Goal: Consume media (video, audio)

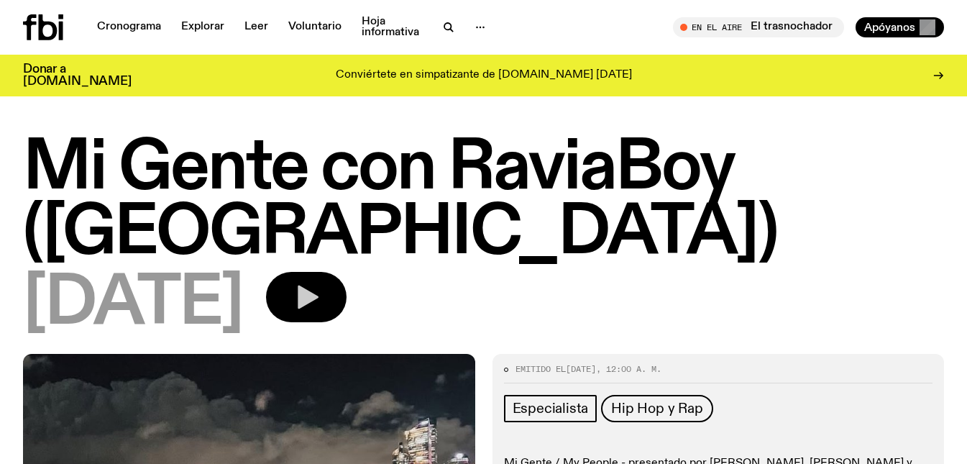
click at [346, 272] on button "button" at bounding box center [306, 297] width 81 height 50
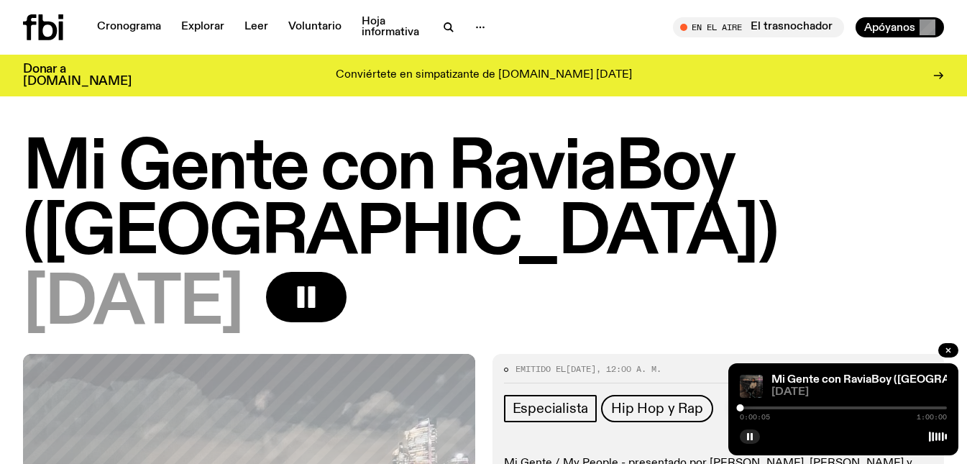
click at [753, 408] on div at bounding box center [843, 407] width 207 height 3
drag, startPoint x: 806, startPoint y: 406, endPoint x: 819, endPoint y: 404, distance: 13.1
click at [819, 404] on div "0:17:49 1:00:00" at bounding box center [843, 411] width 207 height 17
drag, startPoint x: 804, startPoint y: 405, endPoint x: 824, endPoint y: 410, distance: 21.6
click at [824, 410] on div at bounding box center [824, 407] width 7 height 7
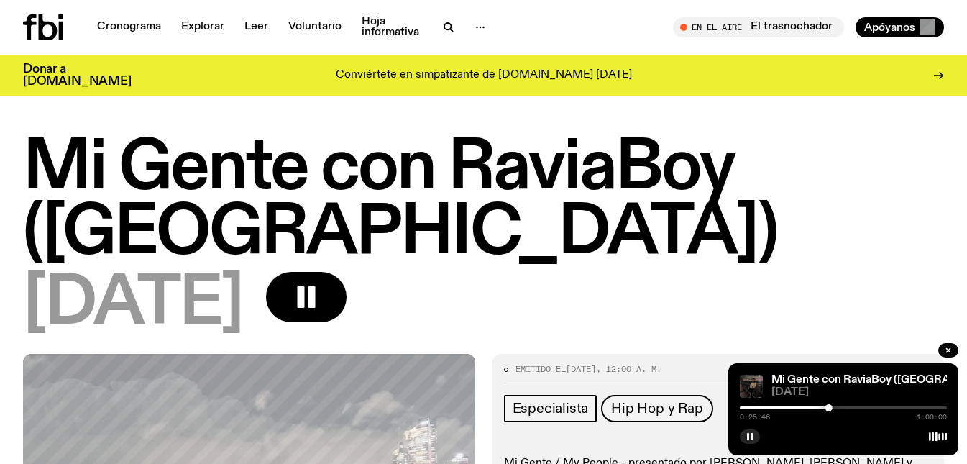
click at [597, 272] on div "[DATE]" at bounding box center [483, 304] width 921 height 65
click at [855, 408] on div at bounding box center [843, 407] width 207 height 3
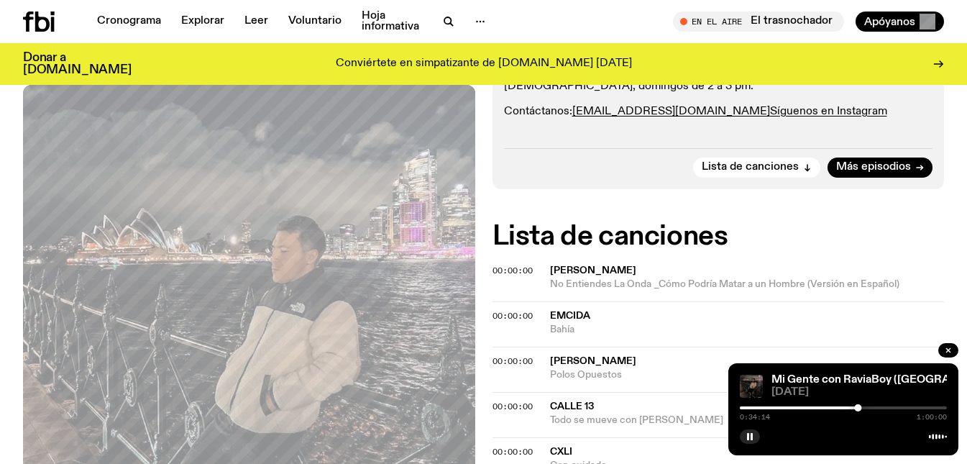
scroll to position [428, 0]
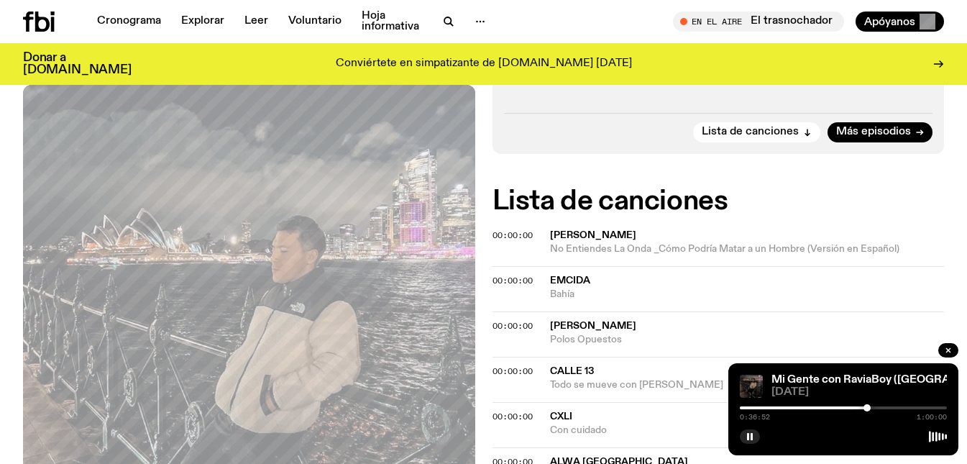
click at [867, 408] on div at bounding box center [866, 407] width 7 height 7
drag, startPoint x: 867, startPoint y: 408, endPoint x: 875, endPoint y: 408, distance: 7.9
click at [875, 408] on div at bounding box center [874, 407] width 7 height 7
drag, startPoint x: 875, startPoint y: 408, endPoint x: 883, endPoint y: 410, distance: 8.2
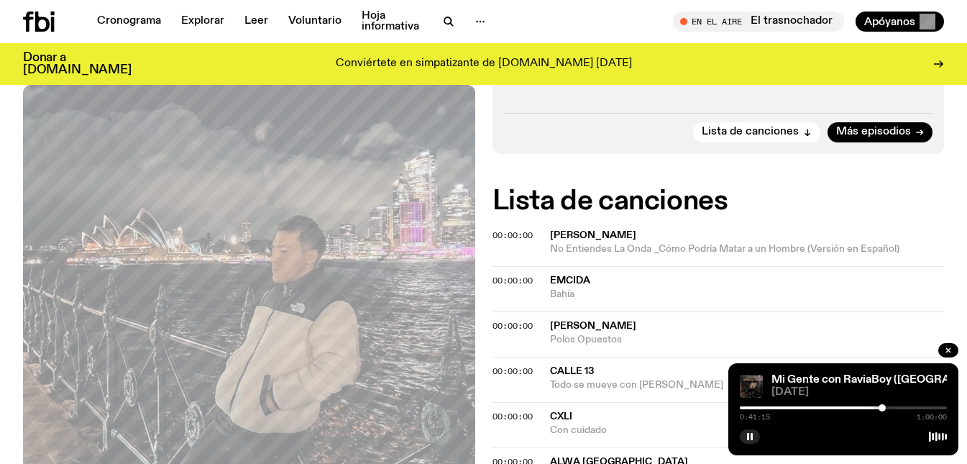
click at [883, 410] on div at bounding box center [881, 407] width 7 height 7
click at [750, 441] on button "button" at bounding box center [750, 436] width 20 height 14
